Goal: Task Accomplishment & Management: Complete application form

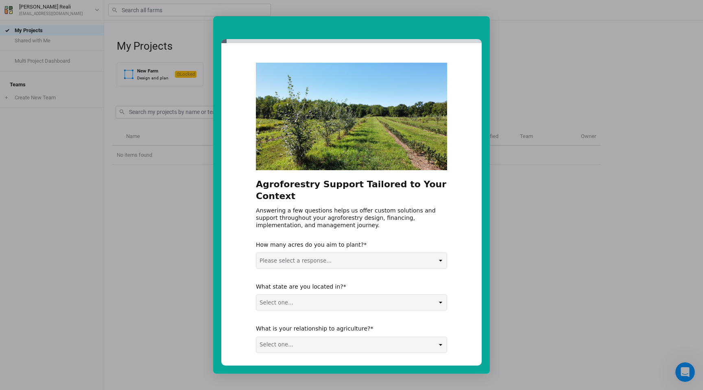
scroll to position [23, 0]
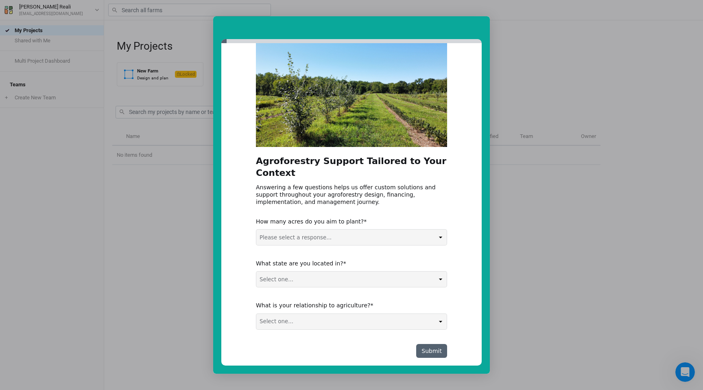
click at [341, 230] on select "Please select a response... 0-5 acres 5-50 acres 50-100 acres 100+ acres" at bounding box center [351, 237] width 191 height 15
click at [369, 230] on select "Please select a response... 0-5 acres 5-50 acres 50-100 acres 100+ acres" at bounding box center [351, 237] width 191 height 15
select select "0-5 acres"
click at [351, 272] on select "Select one... Non-US AL AK AZ AR CA CO CT DE FL [GEOGRAPHIC_DATA] HI ID IL IN I…" at bounding box center [351, 279] width 191 height 15
select select "RI"
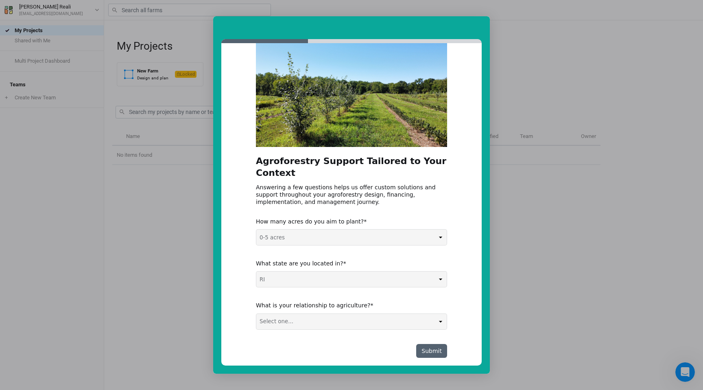
click at [318, 314] on select "Select one... Agribusiness / Co-op Farmer / Landowner Agri-Food Supply Chain Fo…" at bounding box center [351, 321] width 191 height 15
select select "Nonprofit / Education"
click at [434, 344] on button "Submit" at bounding box center [431, 351] width 31 height 14
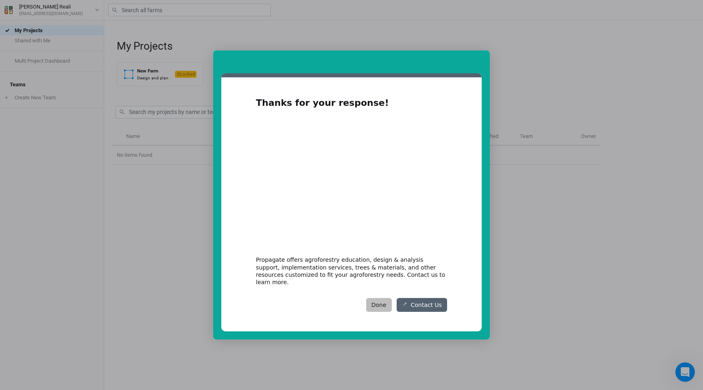
click at [379, 302] on button "Done" at bounding box center [379, 305] width 26 height 14
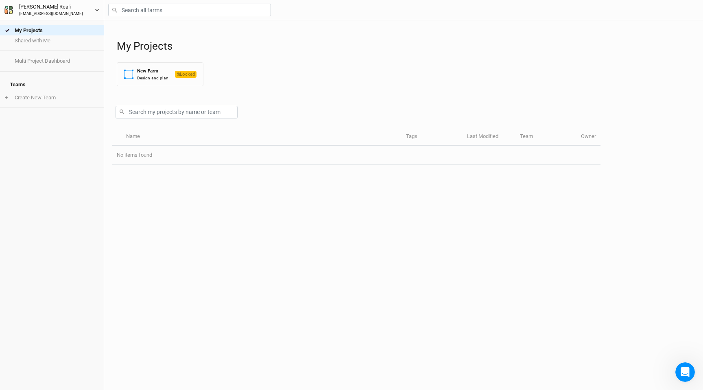
click at [96, 12] on icon "button" at bounding box center [97, 10] width 4 height 4
click at [279, 177] on div "Name Tags Last Modified Team Owner No items found" at bounding box center [356, 259] width 488 height 262
click at [34, 94] on li "+ Create New Team" at bounding box center [52, 97] width 104 height 10
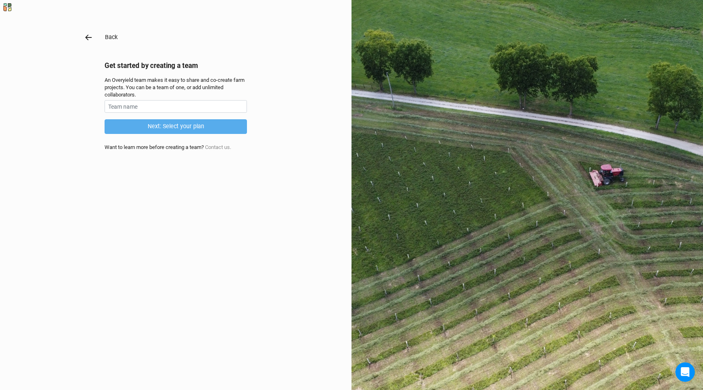
click at [86, 41] on icon "button" at bounding box center [88, 37] width 9 height 9
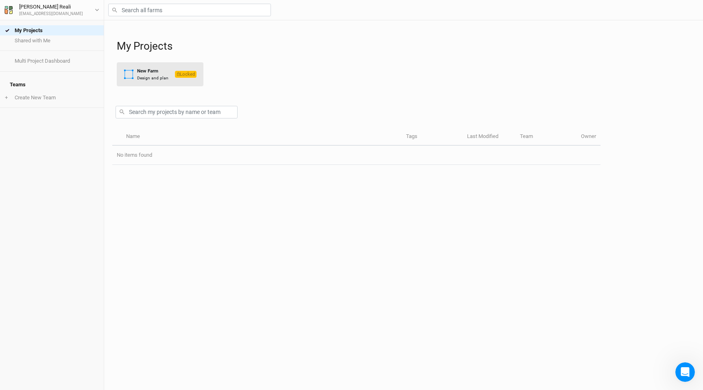
click at [130, 79] on icon "button" at bounding box center [129, 74] width 10 height 10
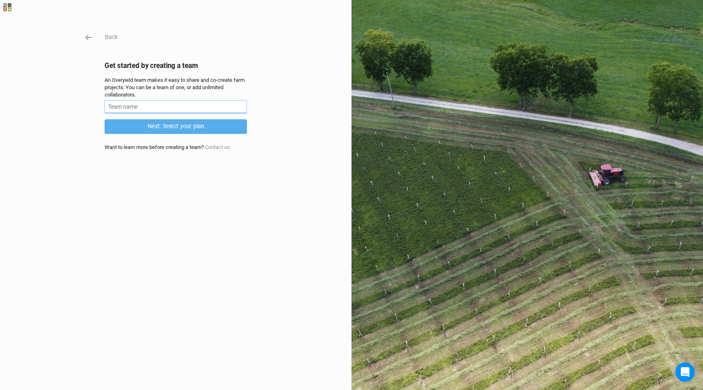
click at [131, 104] on input "text" at bounding box center [176, 106] width 142 height 13
click at [134, 187] on div "Back Get started by creating a team An Overyield team makes it easy to share an…" at bounding box center [176, 195] width 142 height 325
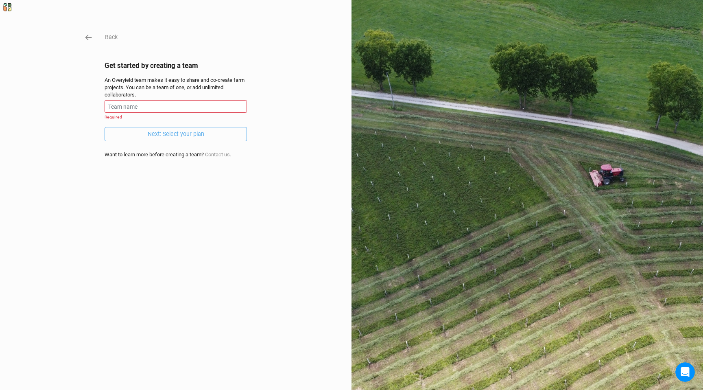
click at [174, 170] on div "Back Get started by creating a team An Overyield team makes it easy to share an…" at bounding box center [176, 195] width 142 height 325
click at [124, 106] on input "text" at bounding box center [176, 106] width 142 height 13
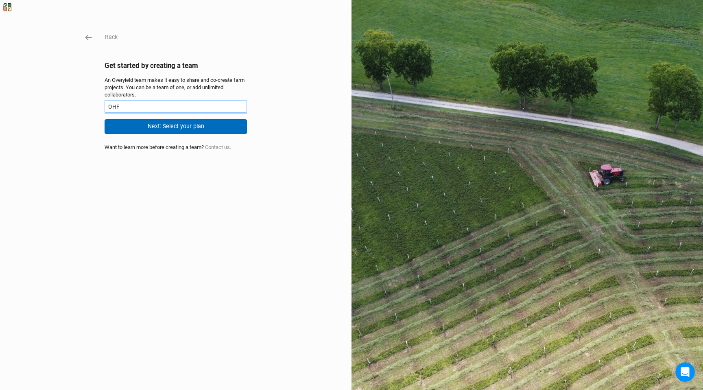
type input "OHF"
click at [177, 132] on button "Next: Select your plan" at bounding box center [176, 126] width 142 height 14
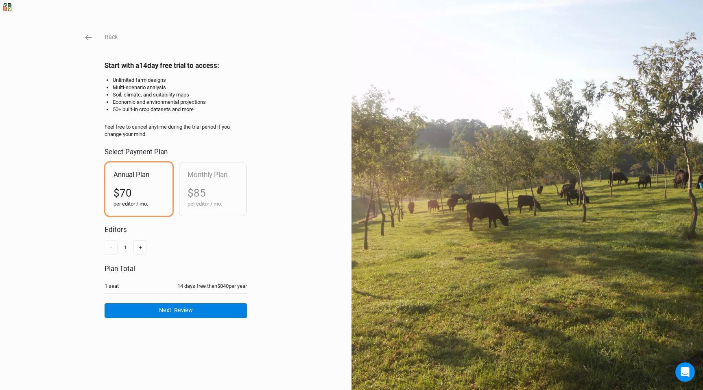
click at [92, 31] on div "Back Start with a 14 day free trial to access: Unlimited farm designs Multi-sce…" at bounding box center [351, 195] width 703 height 390
click at [85, 41] on icon "button" at bounding box center [88, 37] width 9 height 9
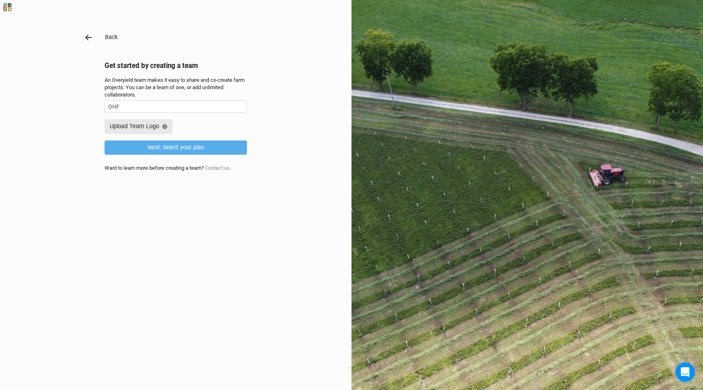
click at [85, 41] on icon "button" at bounding box center [88, 37] width 9 height 9
